Goal: Find specific page/section: Find specific page/section

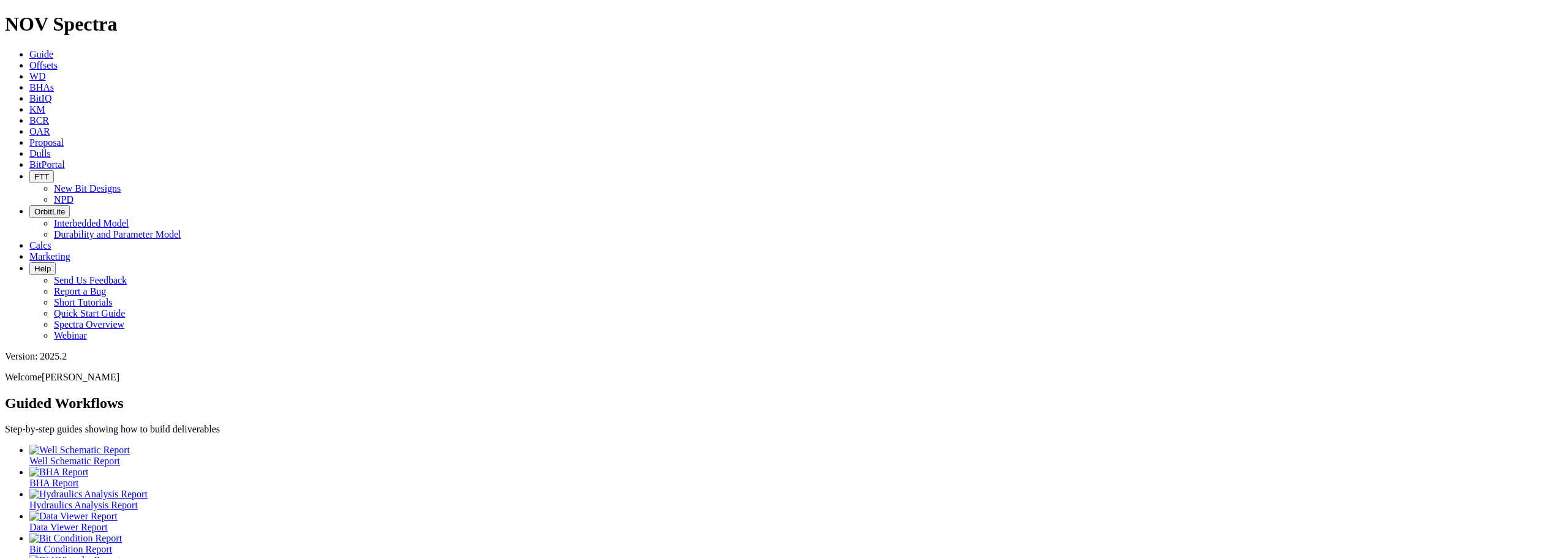
click at [846, 555] on div at bounding box center [796, 560] width 1533 height 11
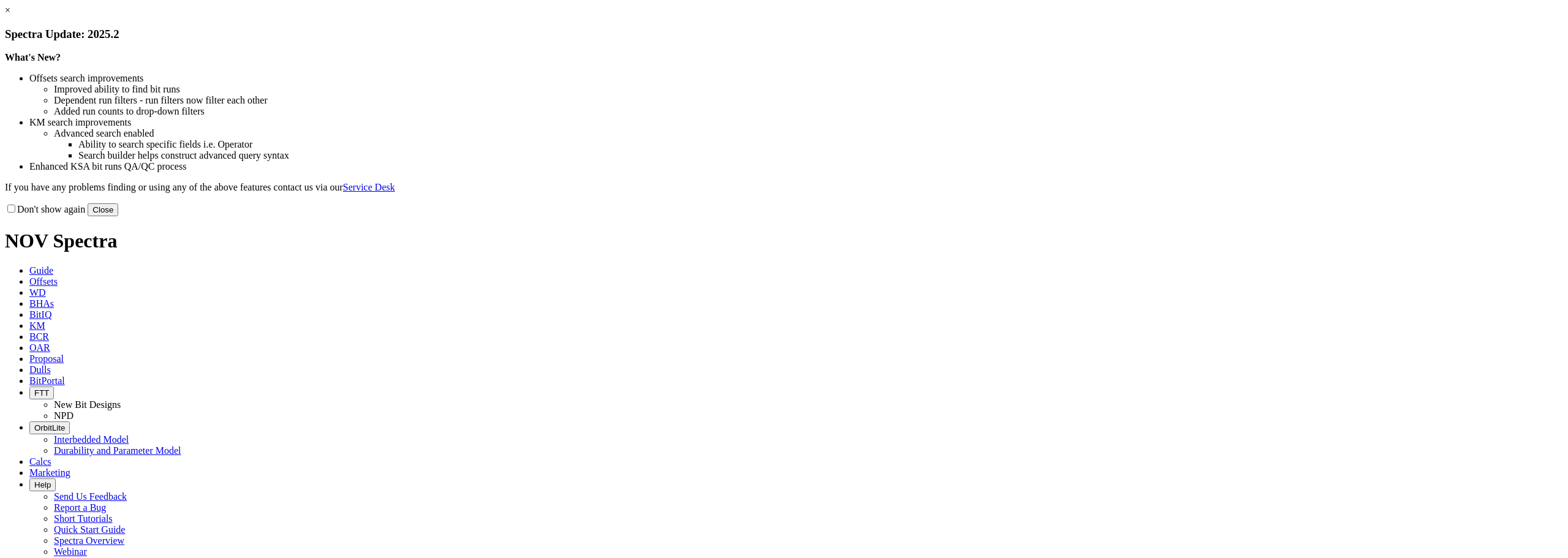
click at [118, 216] on button "Close" at bounding box center [103, 210] width 31 height 13
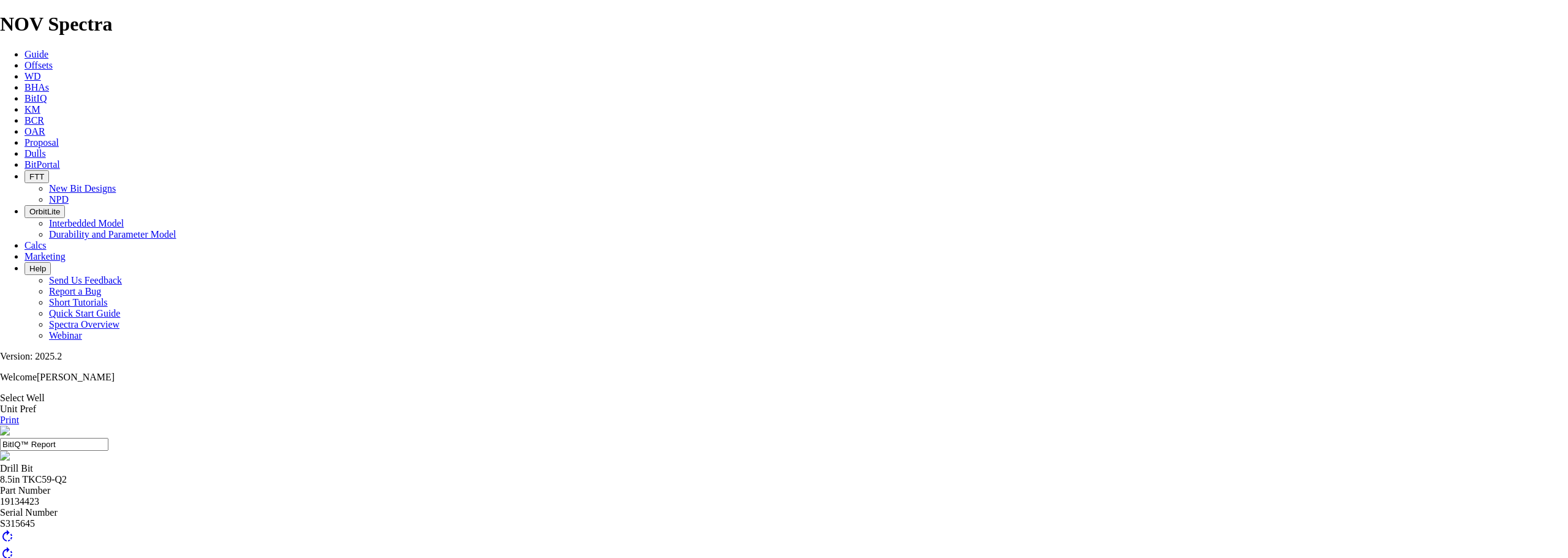
scroll to position [201, 0]
click at [19, 415] on link "Print" at bounding box center [9, 419] width 19 height 10
